Goal: Information Seeking & Learning: Learn about a topic

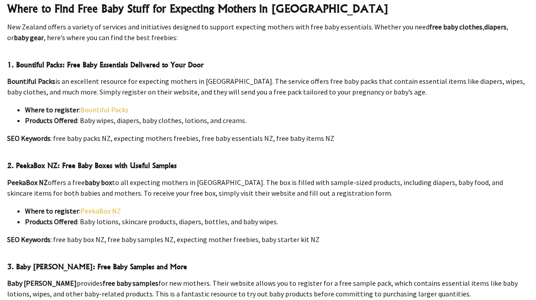
scroll to position [439, 0]
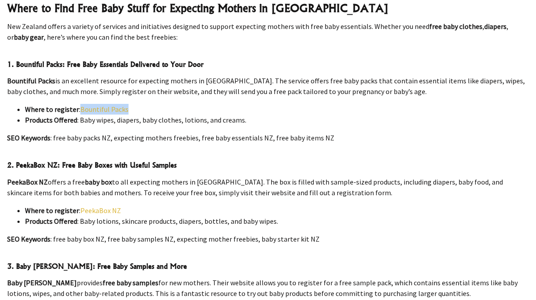
click at [358, 104] on li "Where to register : Bountiful Packs" at bounding box center [277, 109] width 504 height 11
click at [112, 105] on link "Bountiful Packs" at bounding box center [104, 109] width 48 height 9
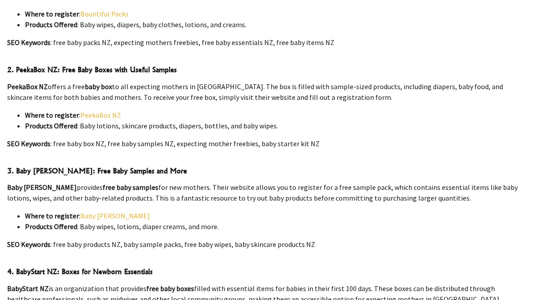
scroll to position [535, 0]
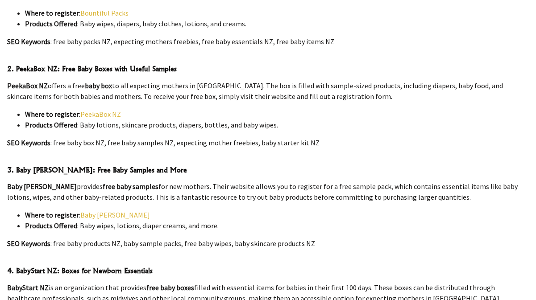
click at [104, 110] on link "PeekaBox NZ" at bounding box center [100, 114] width 41 height 9
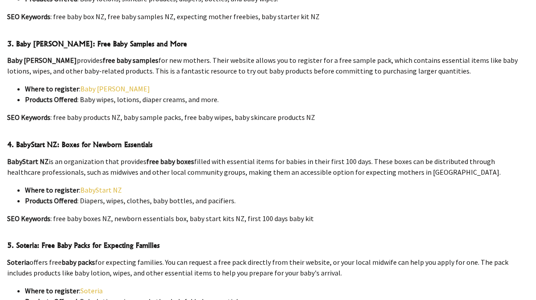
scroll to position [663, 0]
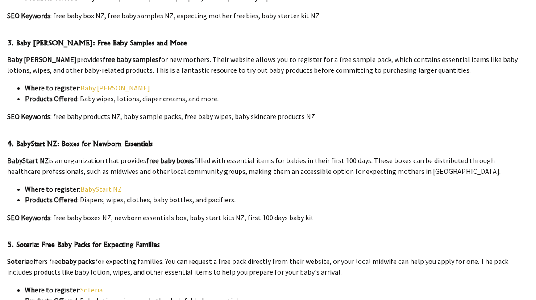
click at [101, 83] on link "Baby [PERSON_NAME]" at bounding box center [115, 87] width 70 height 9
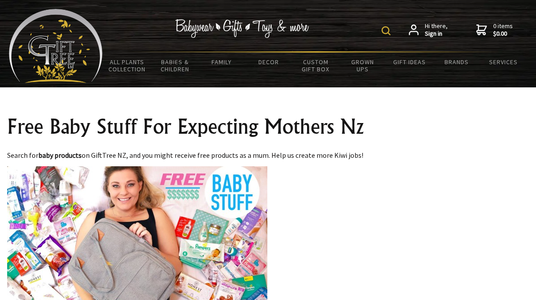
scroll to position [763, 0]
